Goal: Information Seeking & Learning: Learn about a topic

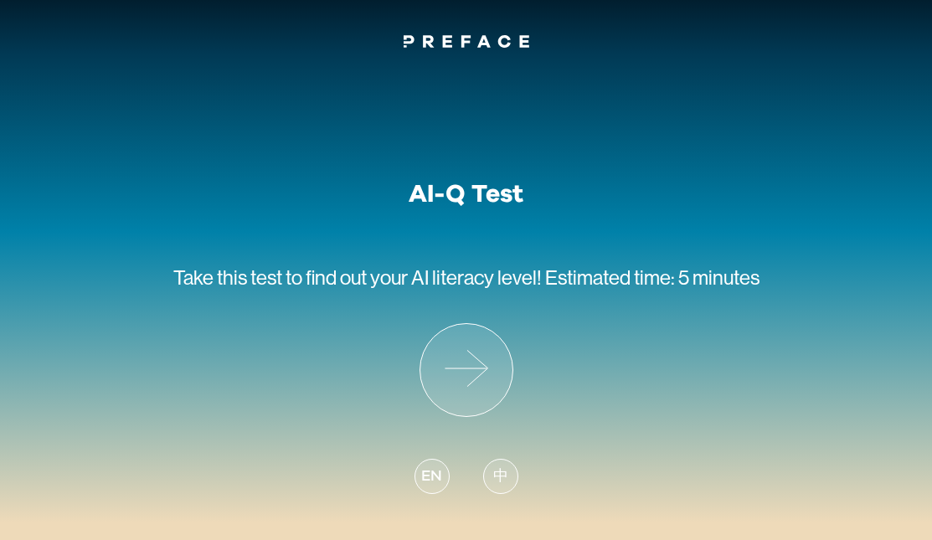
click at [498, 473] on span "中" at bounding box center [500, 477] width 15 height 23
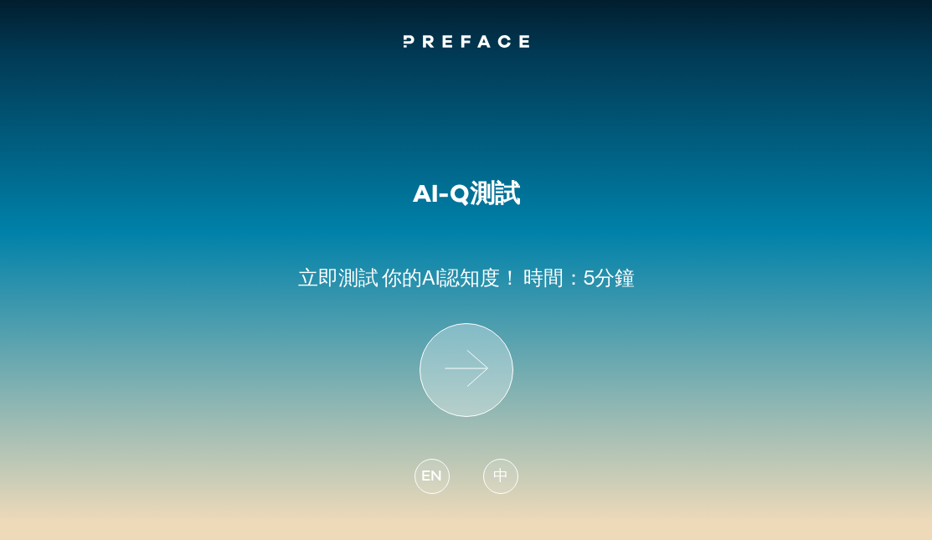
click at [461, 372] on icon at bounding box center [467, 370] width 92 height 92
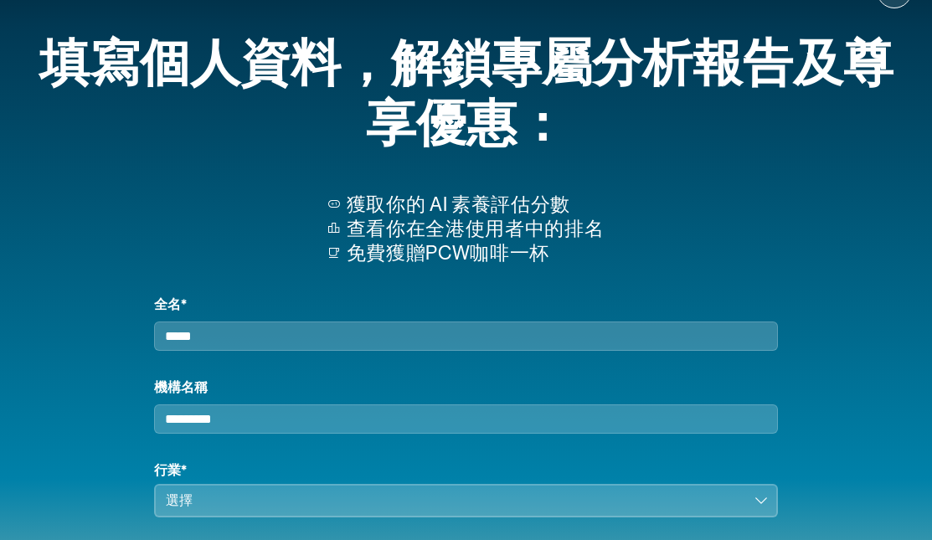
scroll to position [68, 0]
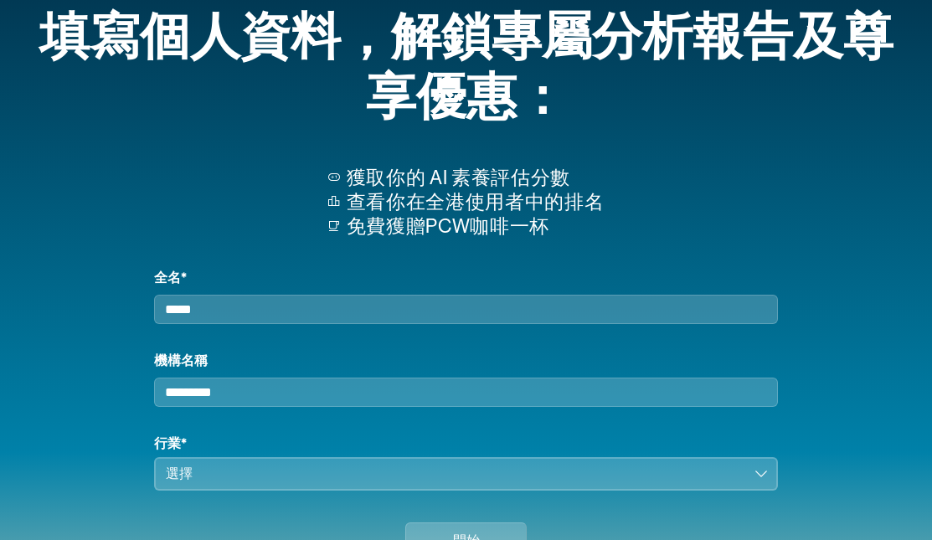
click at [624, 318] on input "全名*" at bounding box center [466, 309] width 625 height 29
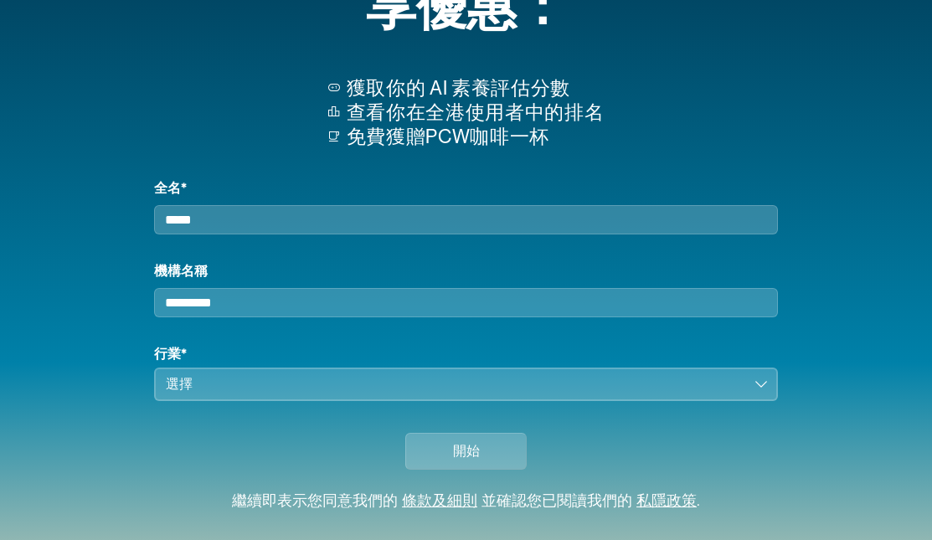
scroll to position [167, 0]
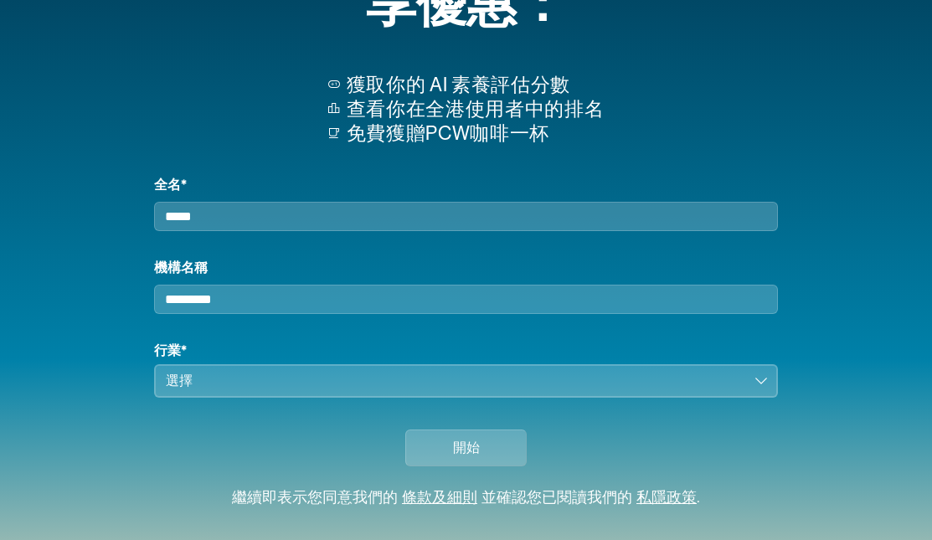
click at [442, 230] on input "全名*" at bounding box center [466, 216] width 625 height 29
click at [248, 225] on input "全名*" at bounding box center [466, 216] width 625 height 29
type input "***"
click at [263, 311] on input "機構名稱" at bounding box center [466, 299] width 625 height 29
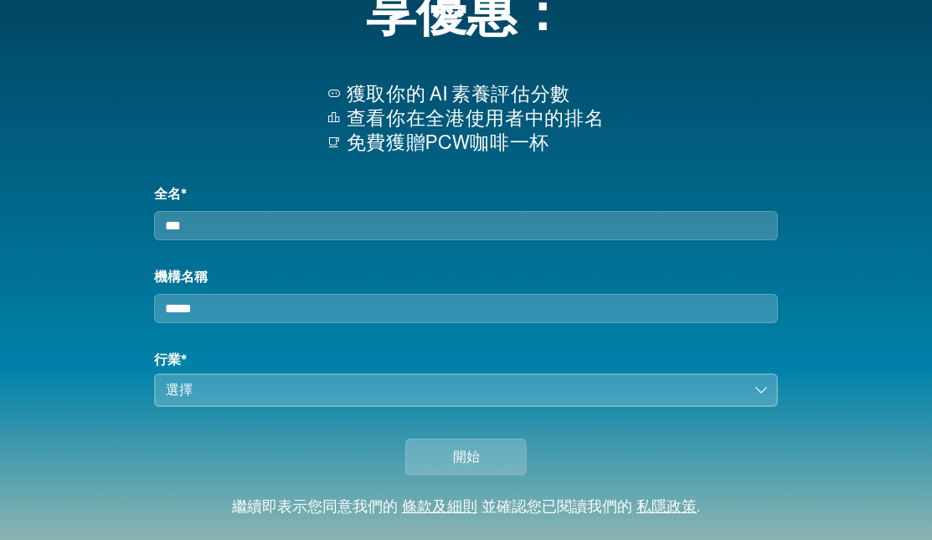
type input "*****"
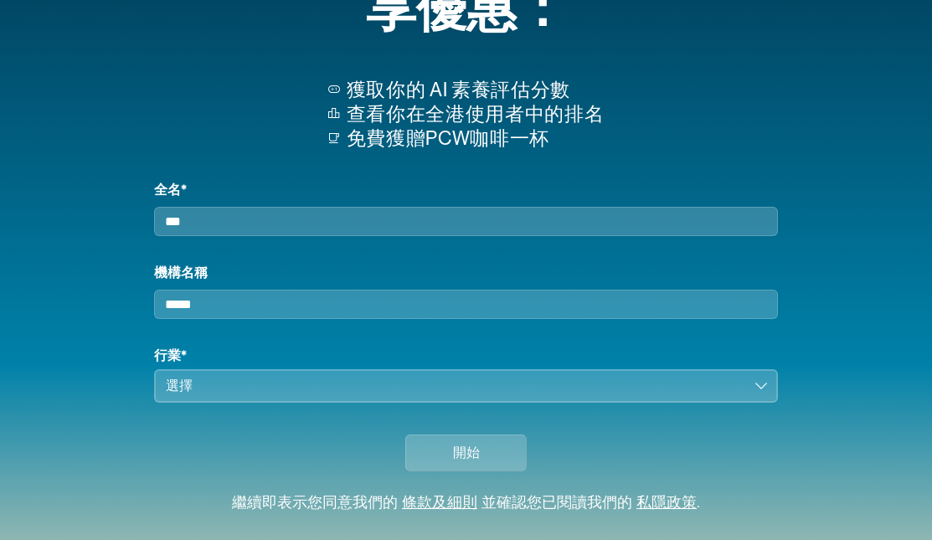
click at [162, 398] on button "選擇" at bounding box center [466, 386] width 625 height 34
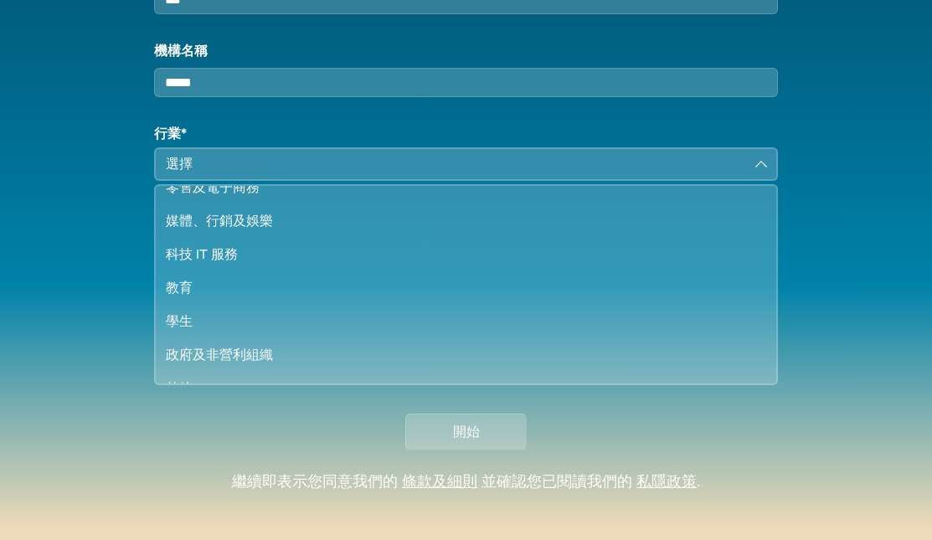
scroll to position [144, 0]
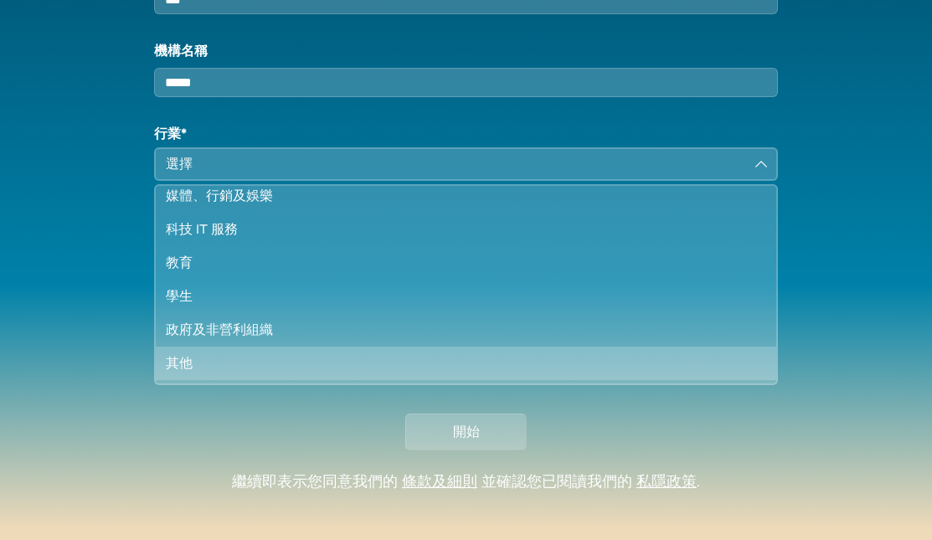
click at [199, 374] on div "其他" at bounding box center [456, 364] width 581 height 20
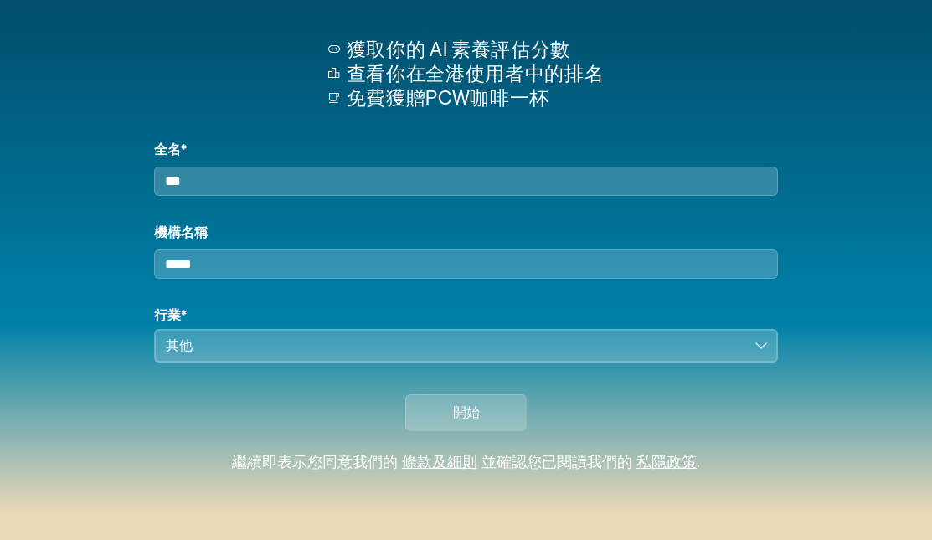
scroll to position [217, 0]
click at [447, 420] on button "開始" at bounding box center [465, 413] width 121 height 37
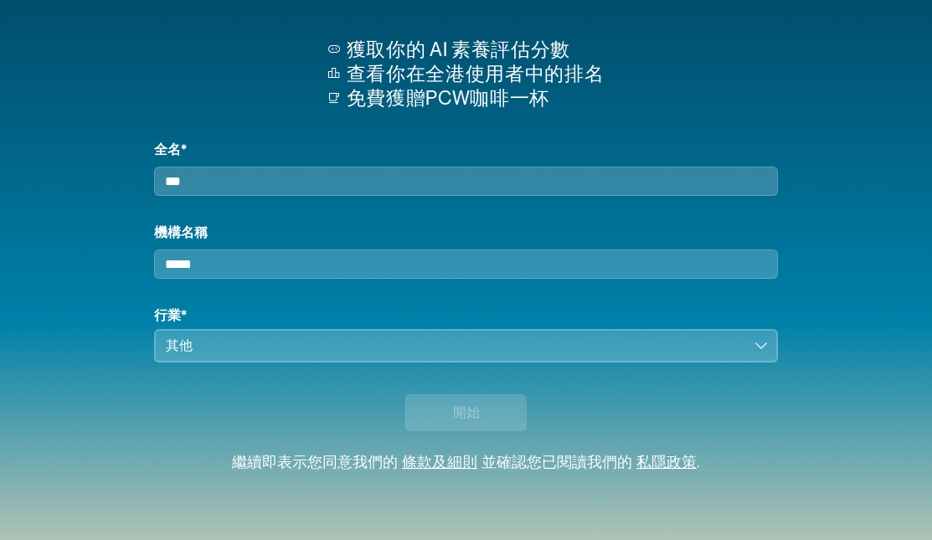
scroll to position [214, 0]
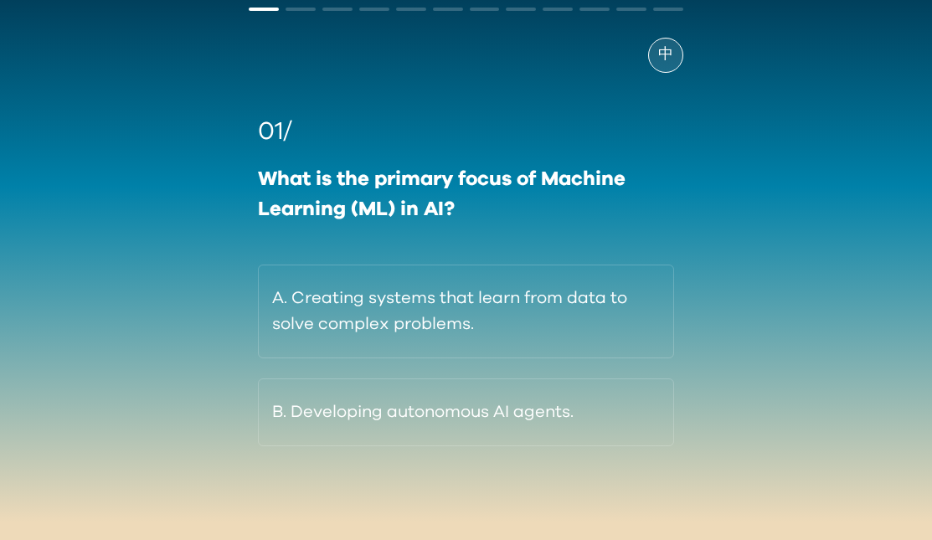
scroll to position [84, 0]
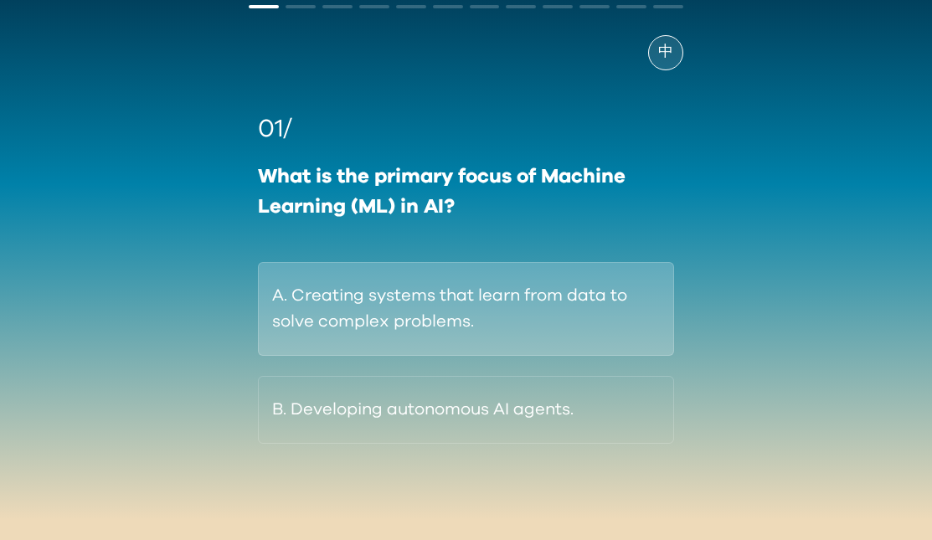
click at [612, 344] on button "A. Creating systems that learn from data to solve complex problems." at bounding box center [466, 309] width 416 height 94
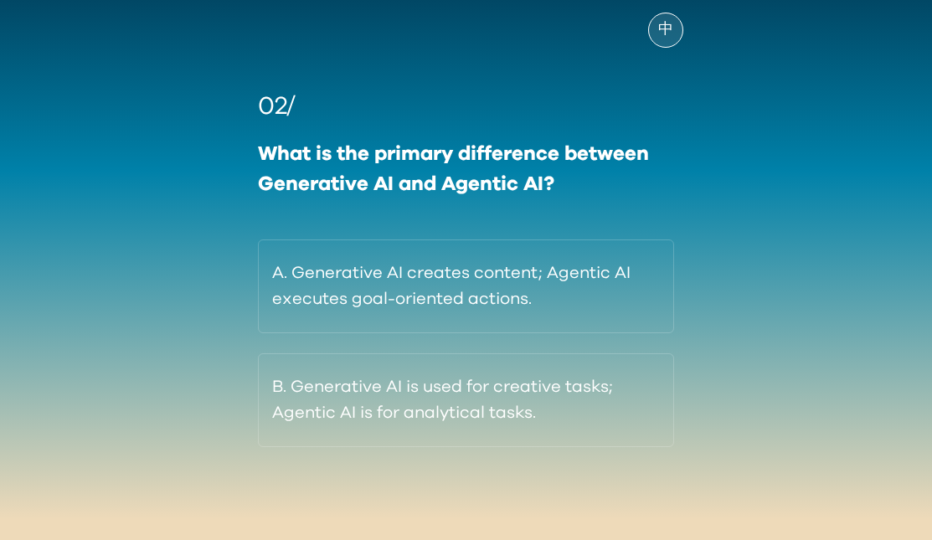
scroll to position [108, 0]
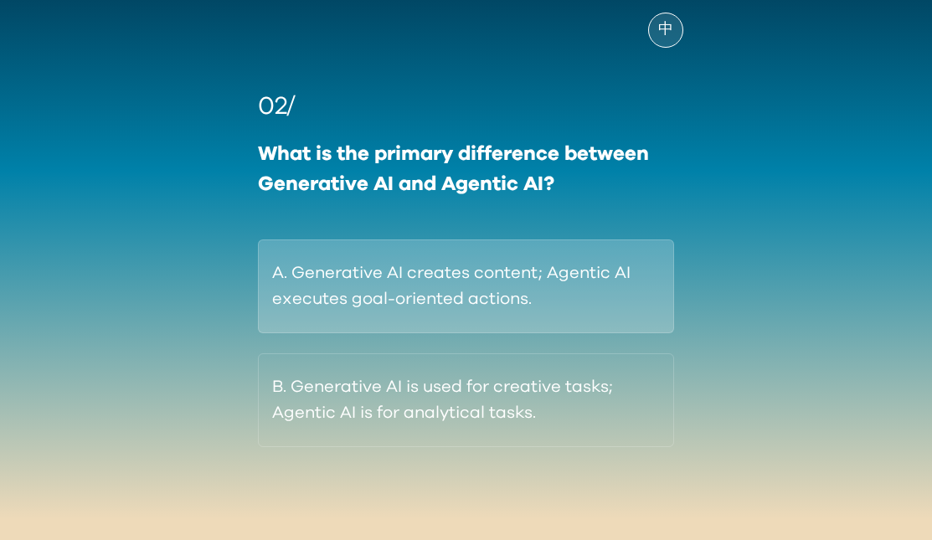
click at [543, 304] on button "A. Generative AI creates content; Agentic AI executes goal-oriented actions." at bounding box center [466, 287] width 416 height 94
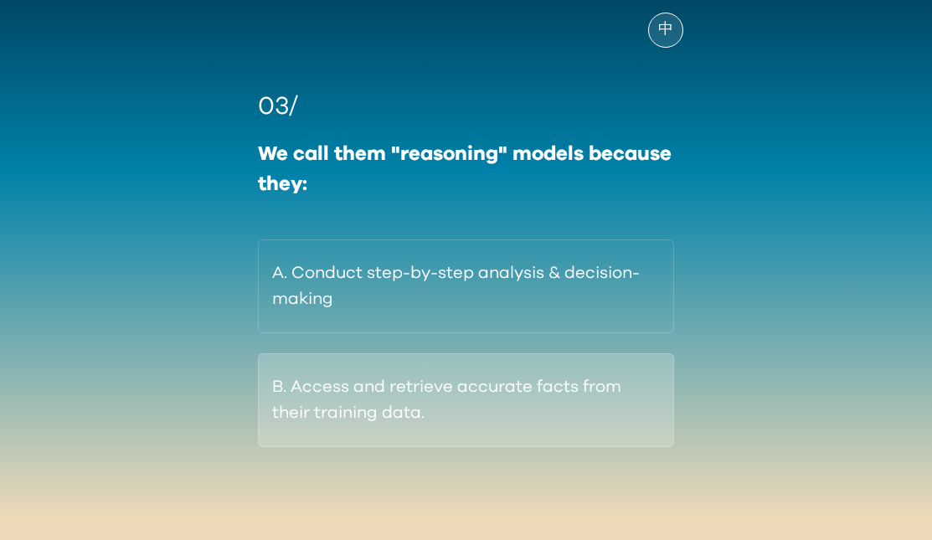
click at [561, 377] on button "B. Access and retrieve accurate facts from their training data." at bounding box center [466, 401] width 416 height 94
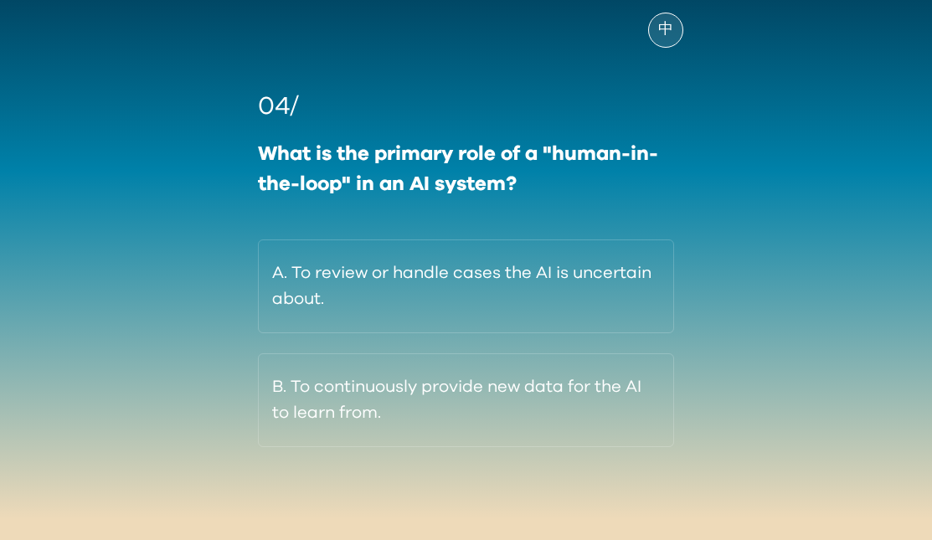
drag, startPoint x: 662, startPoint y: 25, endPoint x: 676, endPoint y: 58, distance: 35.6
click at [662, 25] on span "中" at bounding box center [665, 29] width 15 height 23
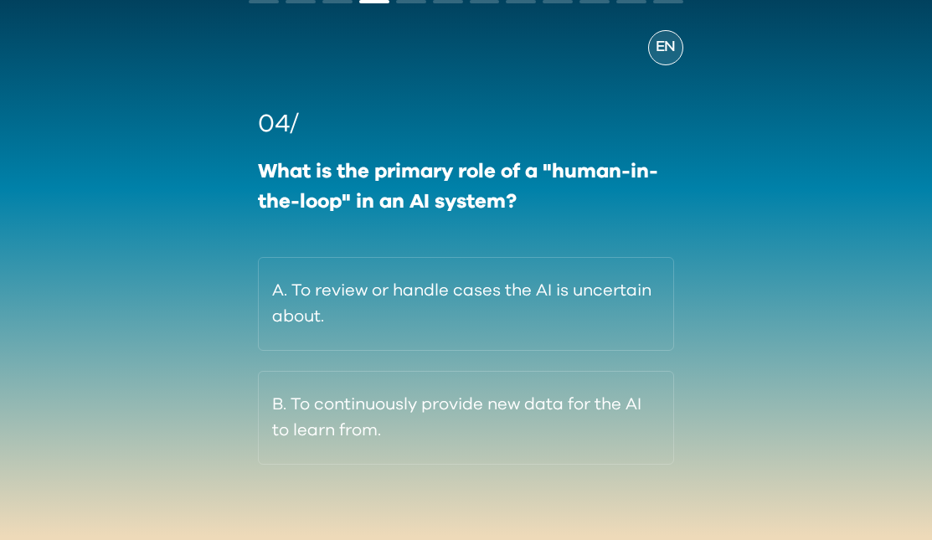
scroll to position [90, 0]
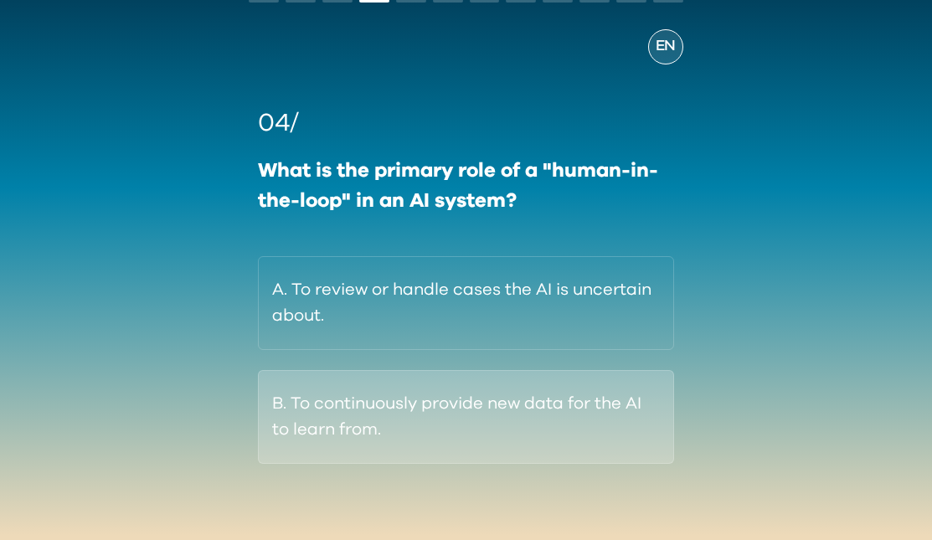
click at [504, 446] on button "B. To continuously provide new data for the AI to learn from." at bounding box center [466, 417] width 416 height 94
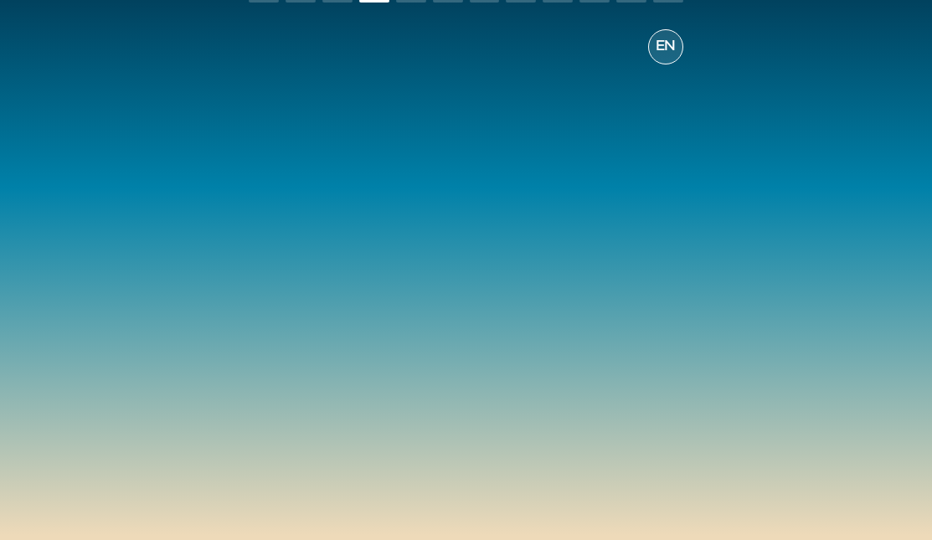
click at [557, 312] on div "04/ What is the primary role of a "human-in-the-loop" in an AI system? A. To re…" at bounding box center [466, 284] width 434 height 359
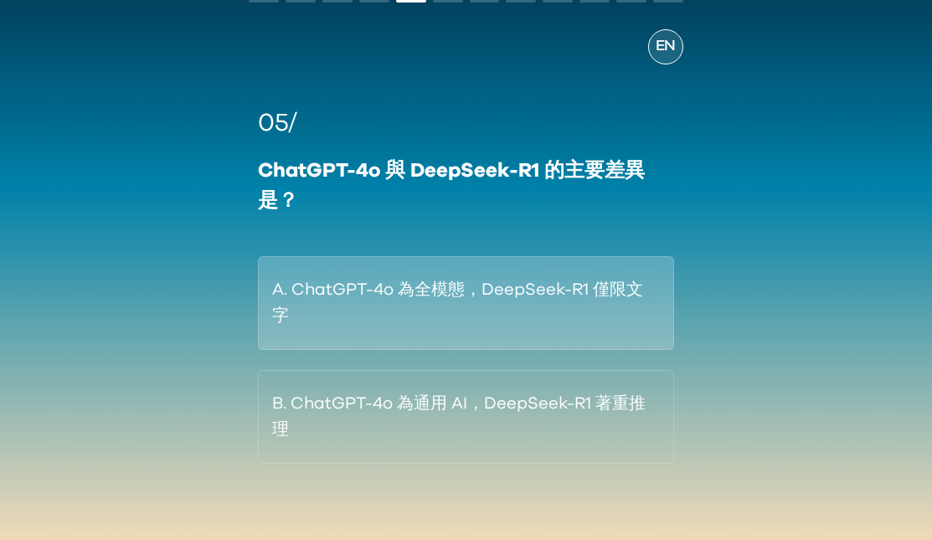
scroll to position [108, 0]
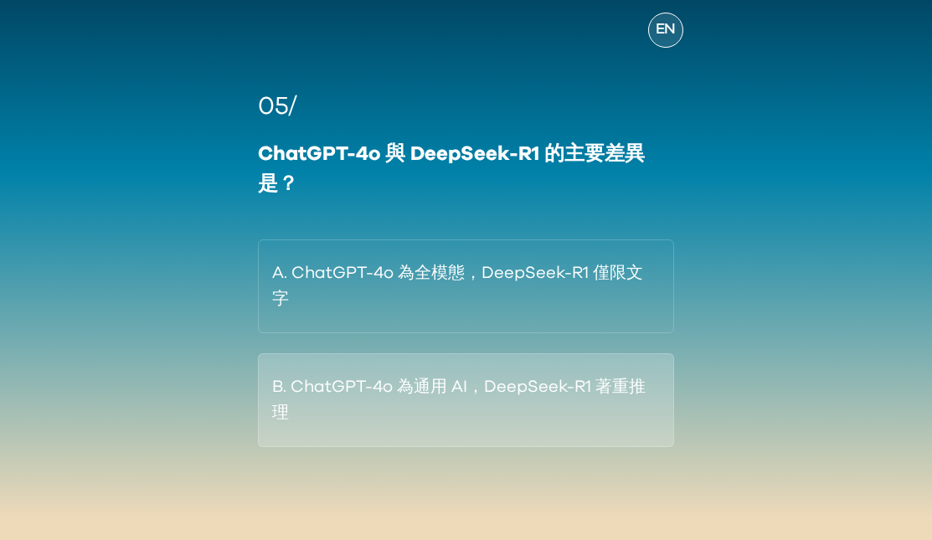
click at [502, 375] on button "B. ChatGPT-4o 為通用 AI，DeepSeek-R1 著重推理" at bounding box center [466, 401] width 416 height 94
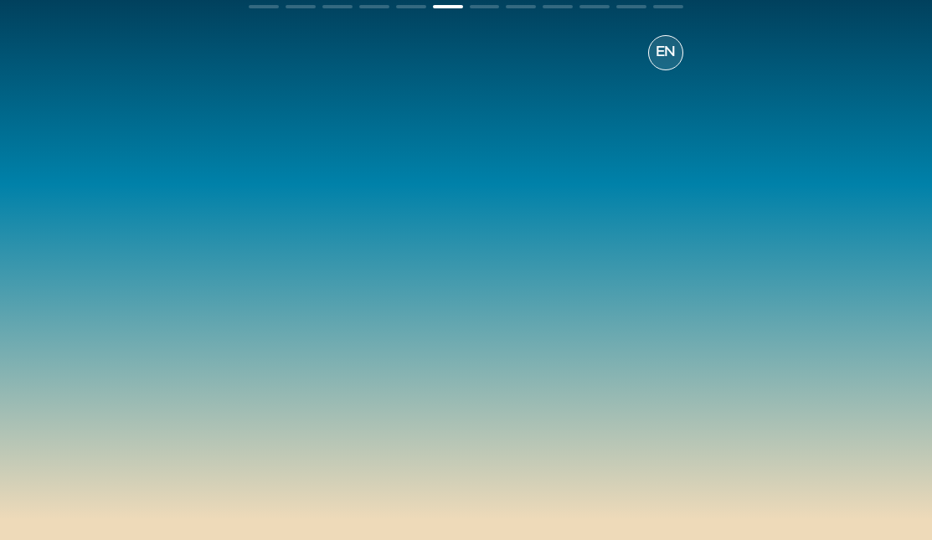
scroll to position [84, 0]
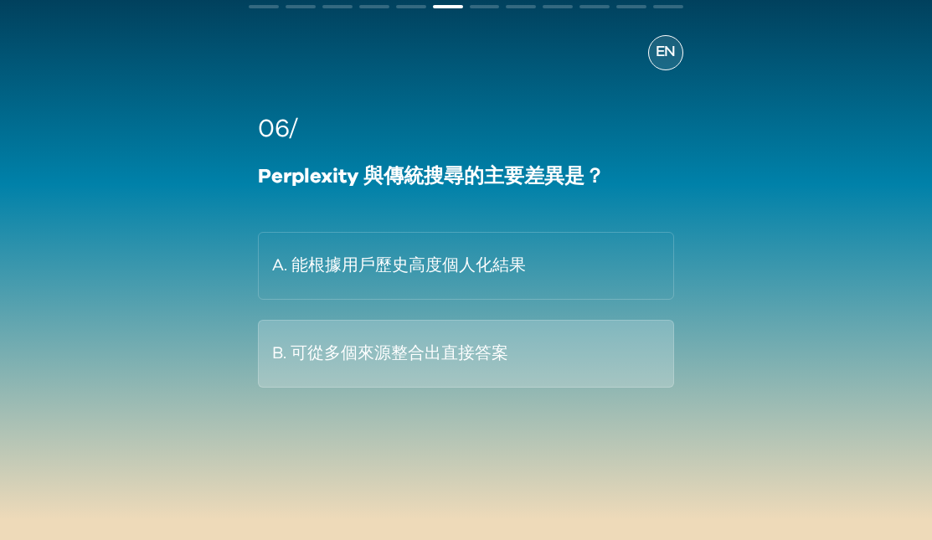
drag, startPoint x: 491, startPoint y: 338, endPoint x: 503, endPoint y: 334, distance: 12.5
click at [491, 338] on button "B. 可從多個來源整合出直接答案" at bounding box center [466, 354] width 416 height 68
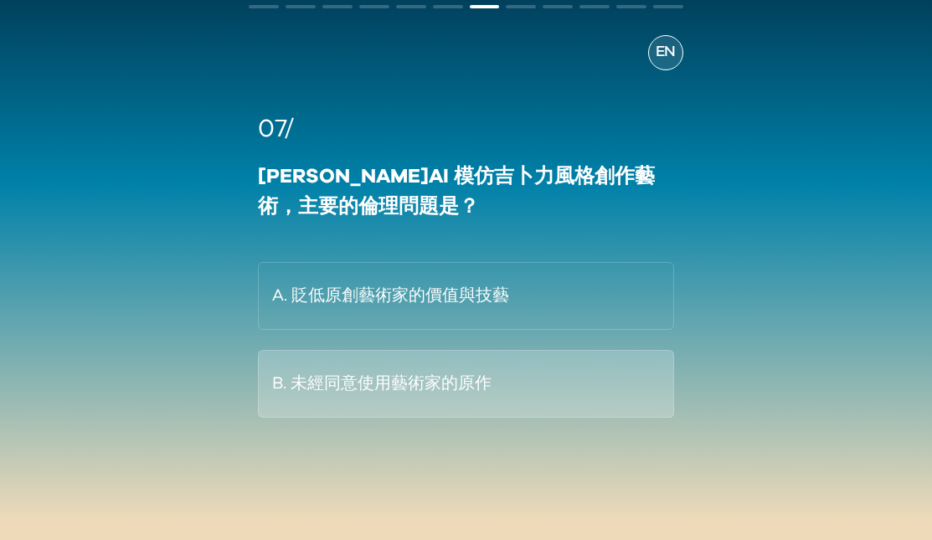
click at [506, 365] on button "B. 未經同意使用藝術家的原作" at bounding box center [466, 384] width 416 height 68
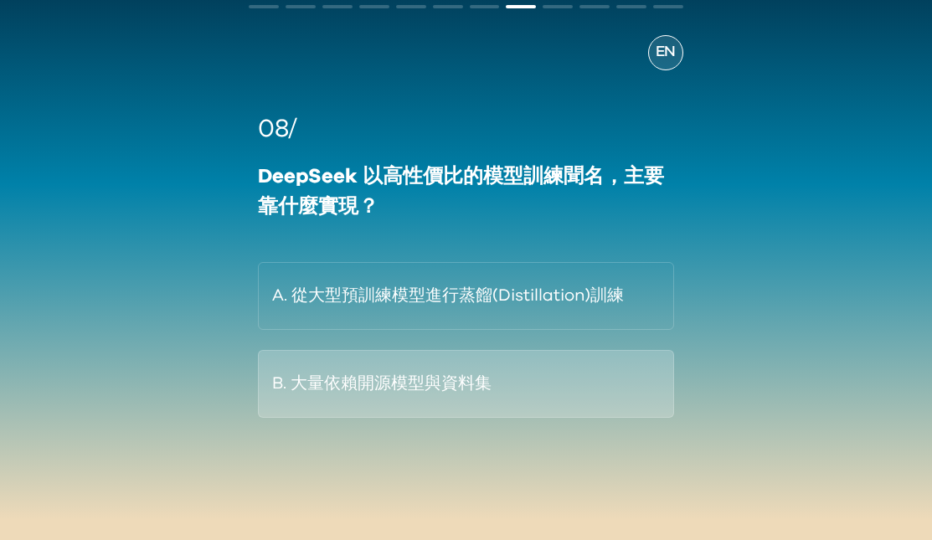
click at [591, 383] on button "B. 大量依賴開源模型與資料集" at bounding box center [466, 384] width 416 height 68
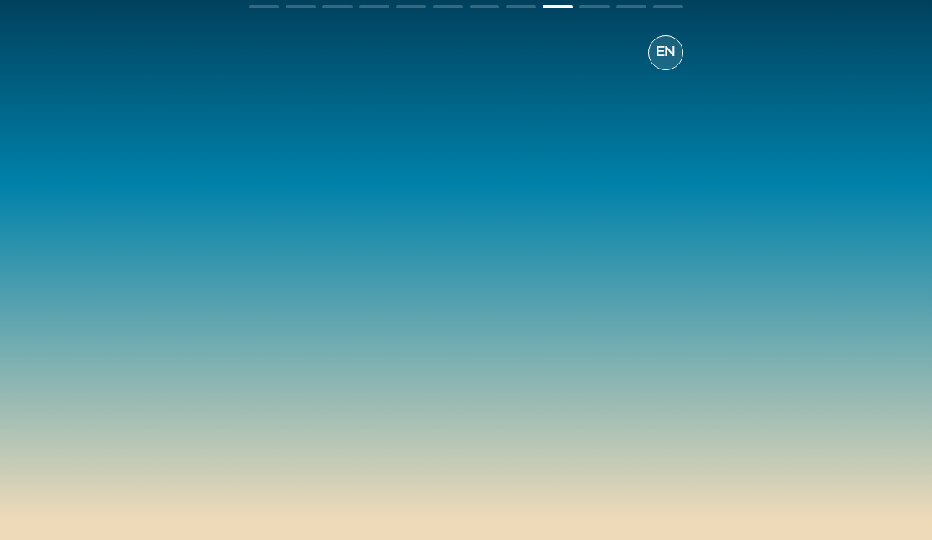
click at [545, 294] on div at bounding box center [466, 258] width 434 height 377
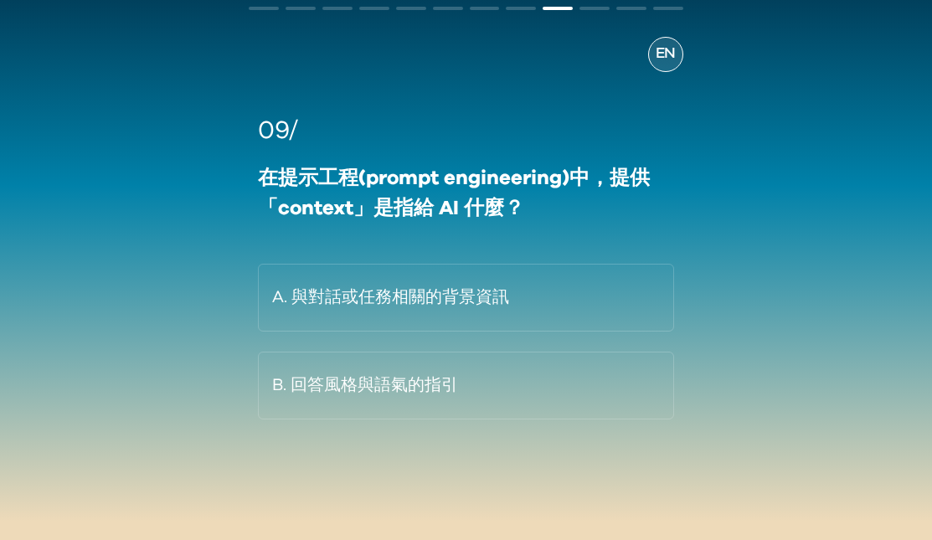
scroll to position [76, 0]
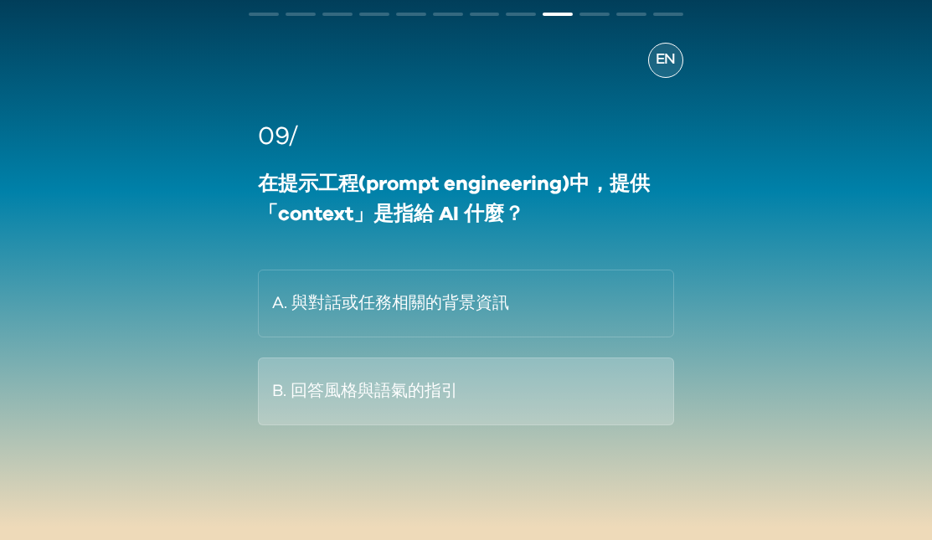
click at [493, 395] on button "B. 回答風格與語氣的指引" at bounding box center [466, 392] width 416 height 68
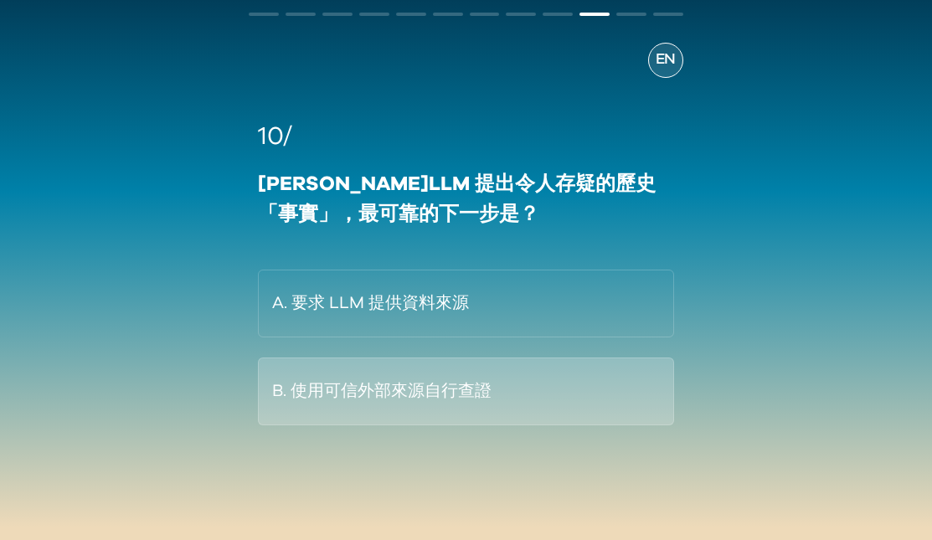
click at [425, 395] on button "B. 使用可信外部來源自行查證" at bounding box center [466, 392] width 416 height 68
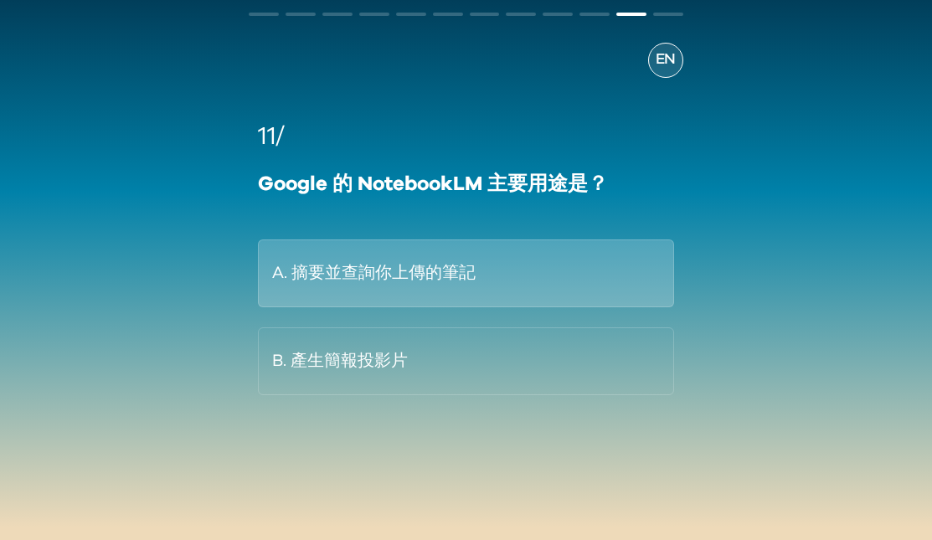
click at [634, 297] on button "A. 摘要並查詢你上傳的筆記" at bounding box center [466, 274] width 416 height 68
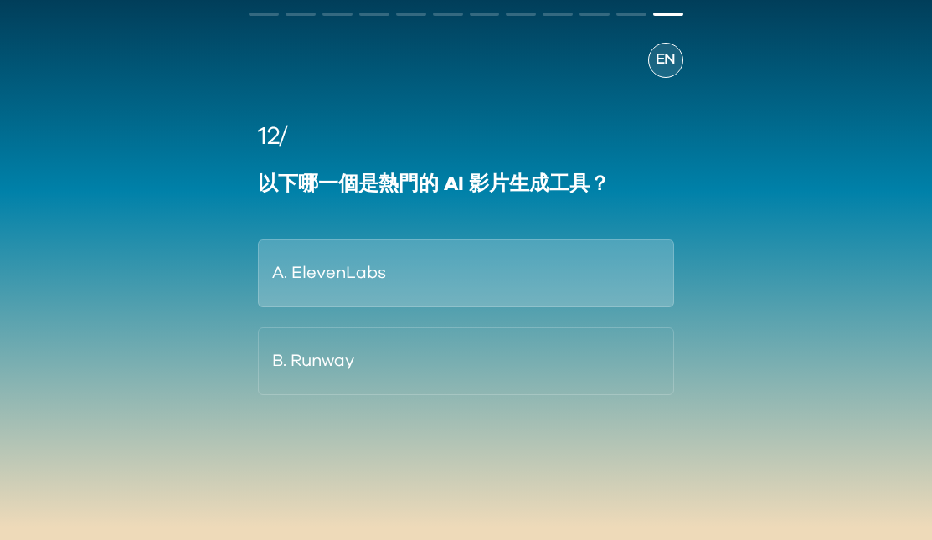
click at [564, 278] on button "A. ElevenLabs" at bounding box center [466, 274] width 416 height 68
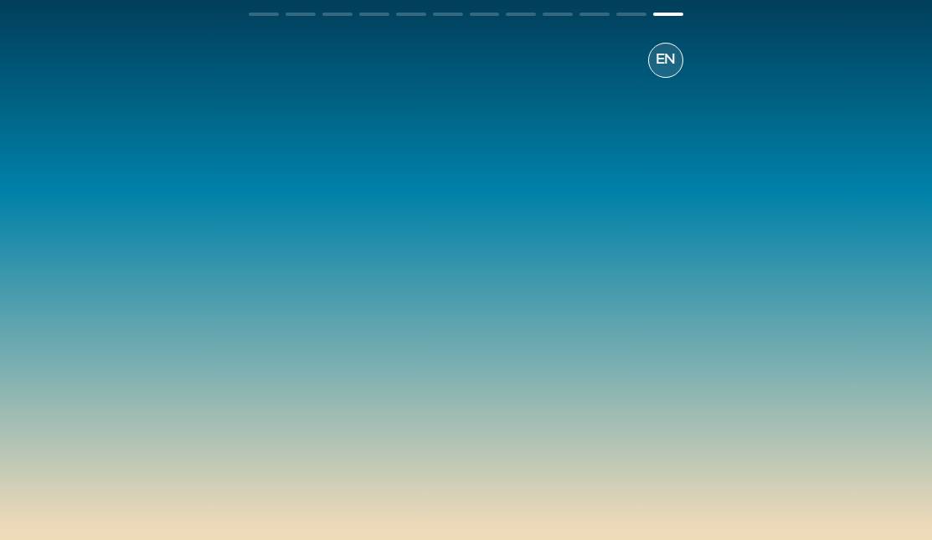
click at [258, 314] on div "A. ElevenLabs B. [GEOGRAPHIC_DATA]" at bounding box center [50, 318] width 416 height 156
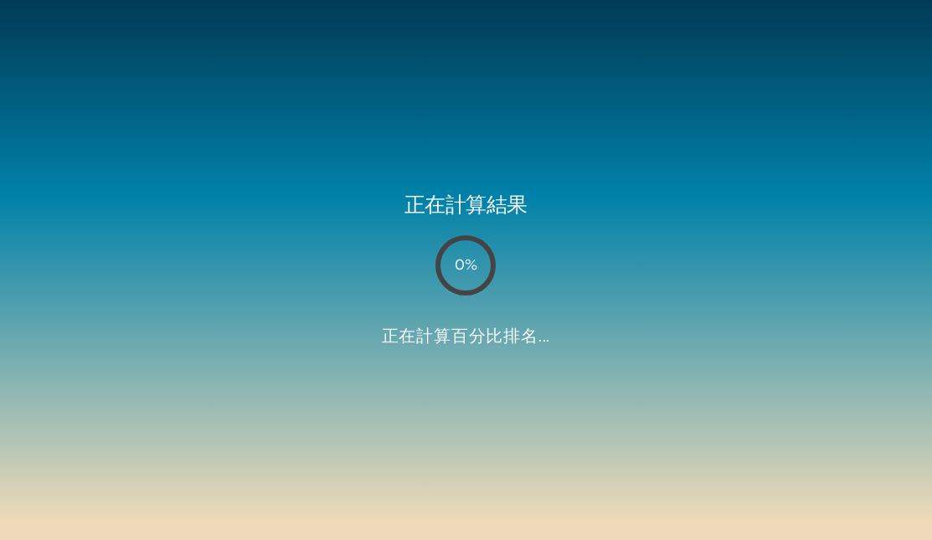
scroll to position [62, 0]
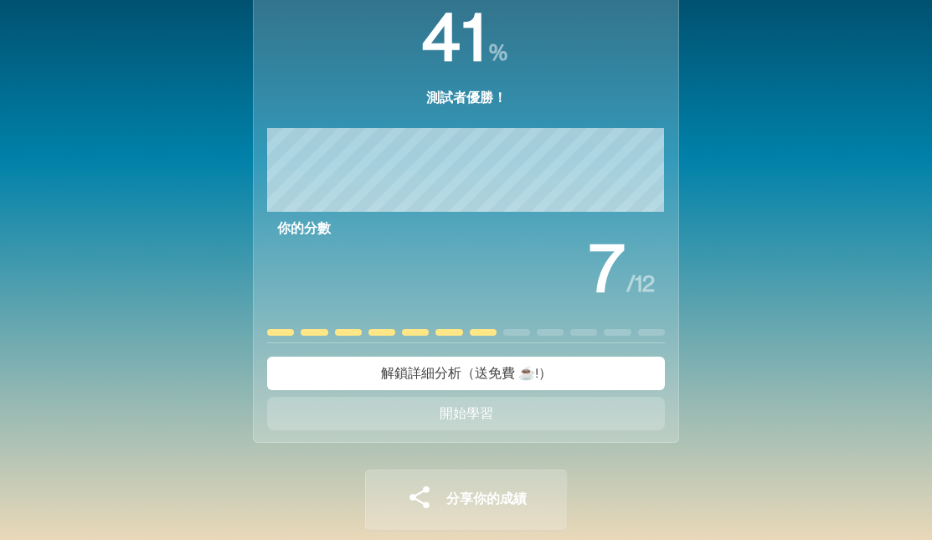
scroll to position [181, 0]
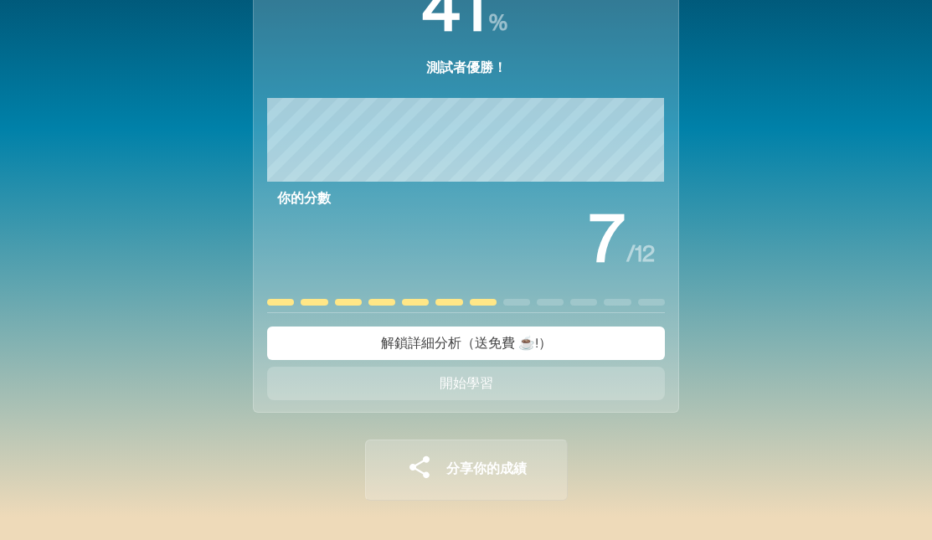
click at [514, 389] on button "開始學習" at bounding box center [466, 384] width 398 height 34
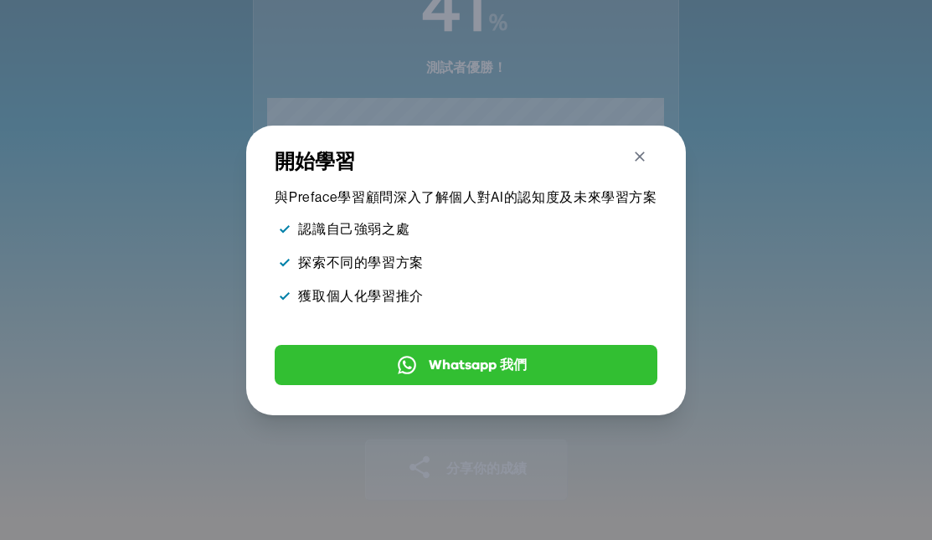
click at [638, 154] on icon "button" at bounding box center [640, 157] width 10 height 10
